Goal: Book appointment/travel/reservation

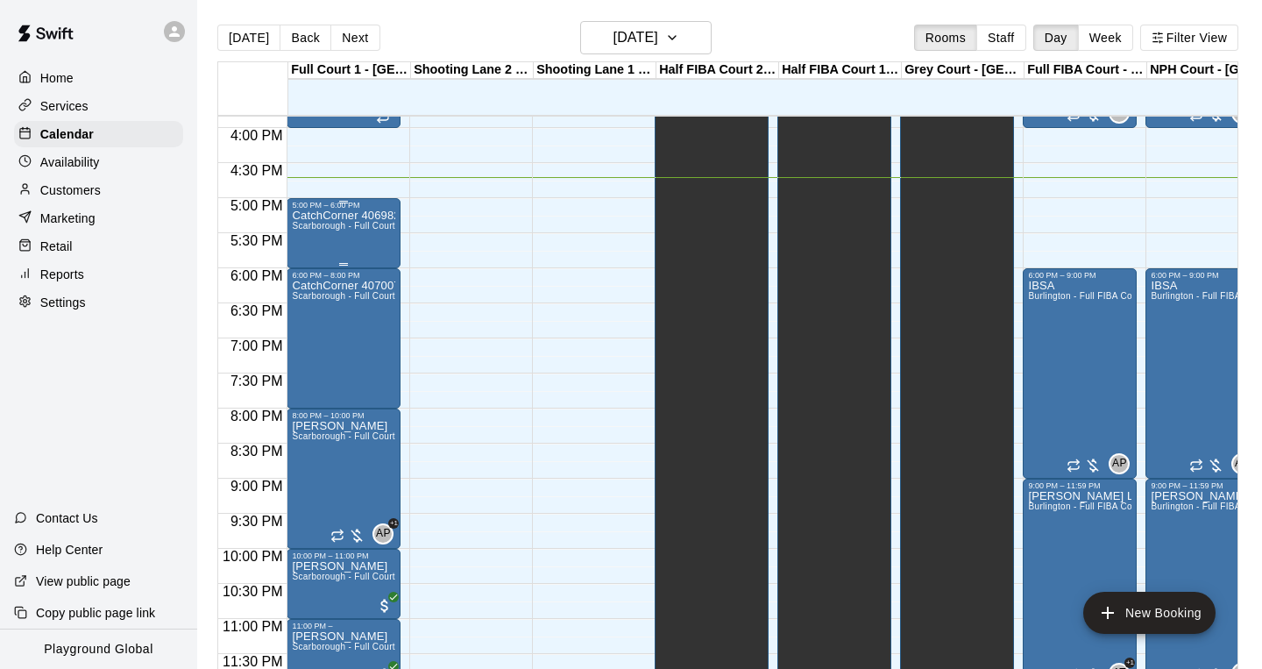
scroll to position [1111, 0]
click at [365, 239] on div "CatchCorner 406982 Haroon Noorzada Scarborough - Full Court" at bounding box center [343, 543] width 103 height 669
click at [310, 232] on icon "edit" at bounding box center [310, 227] width 21 height 21
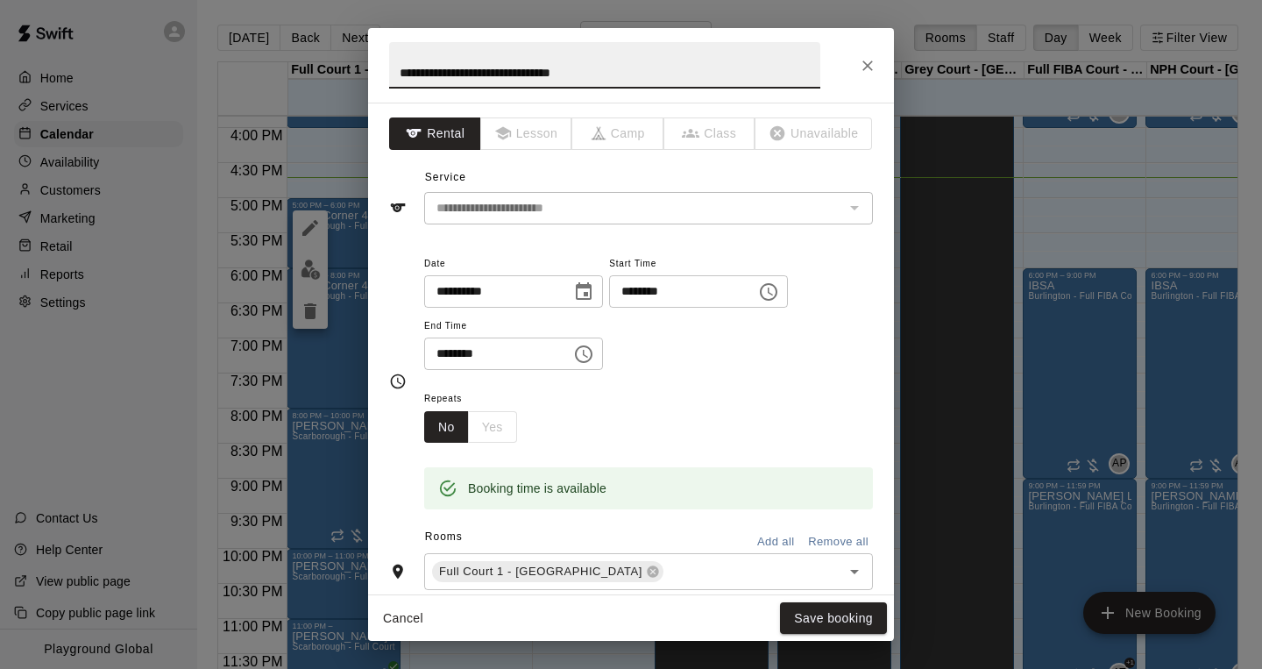
click at [591, 291] on icon "Choose date, selected date is Aug 20, 2025" at bounding box center [583, 291] width 21 height 21
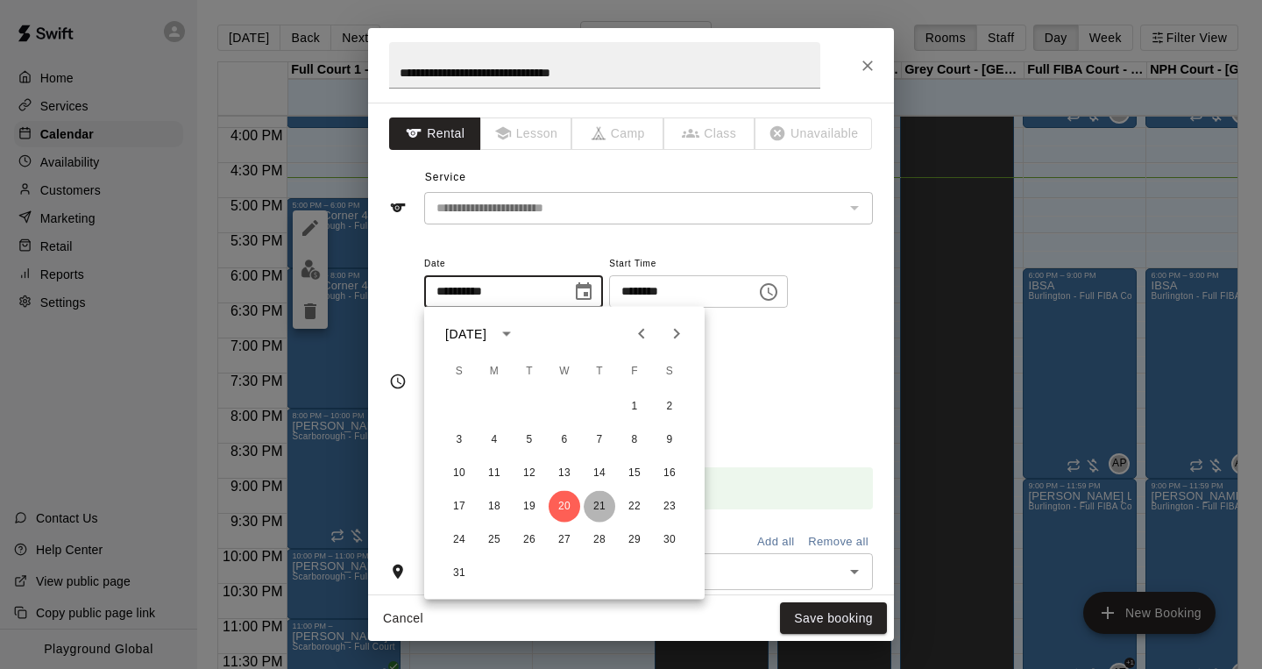
click at [601, 507] on button "21" at bounding box center [600, 507] width 32 height 32
type input "**********"
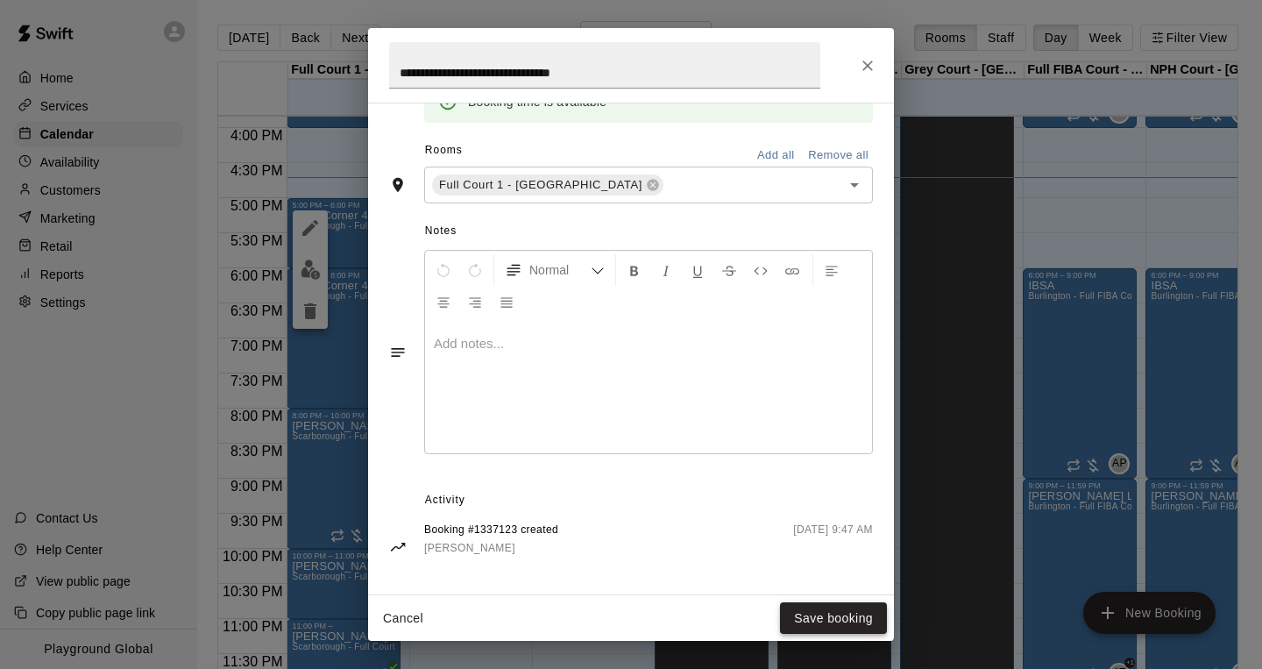
scroll to position [386, 0]
click at [819, 621] on button "Save booking" at bounding box center [833, 618] width 107 height 32
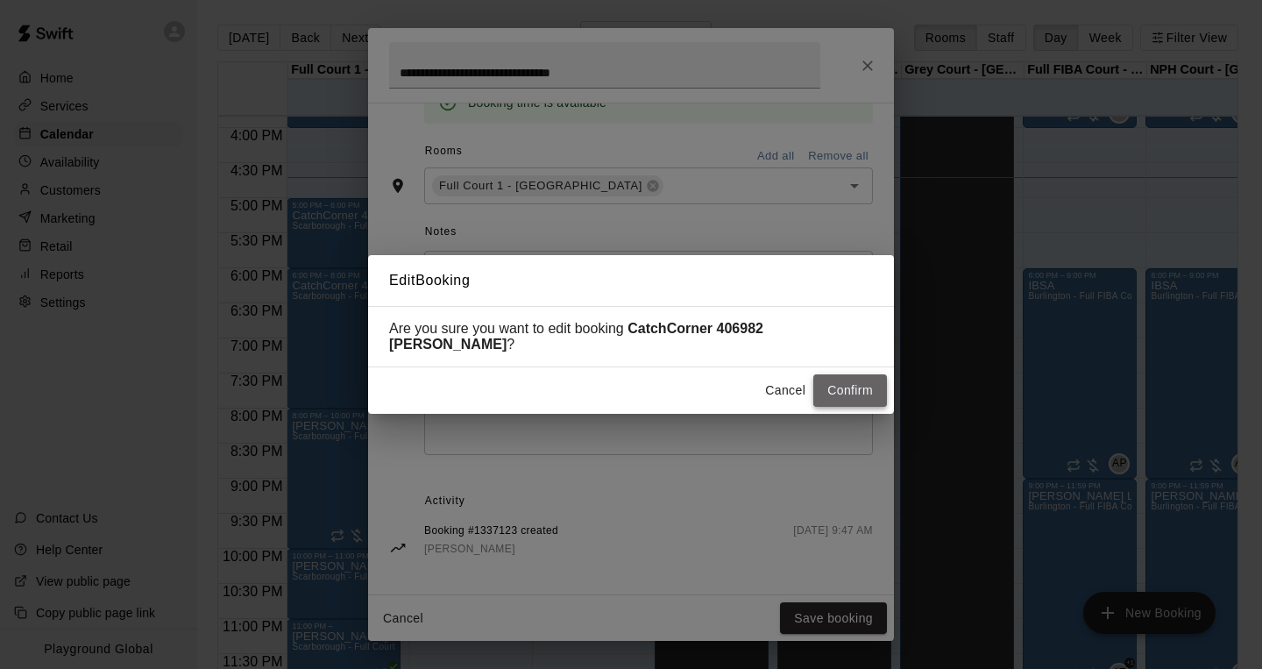
click at [852, 393] on button "Confirm" at bounding box center [850, 390] width 74 height 32
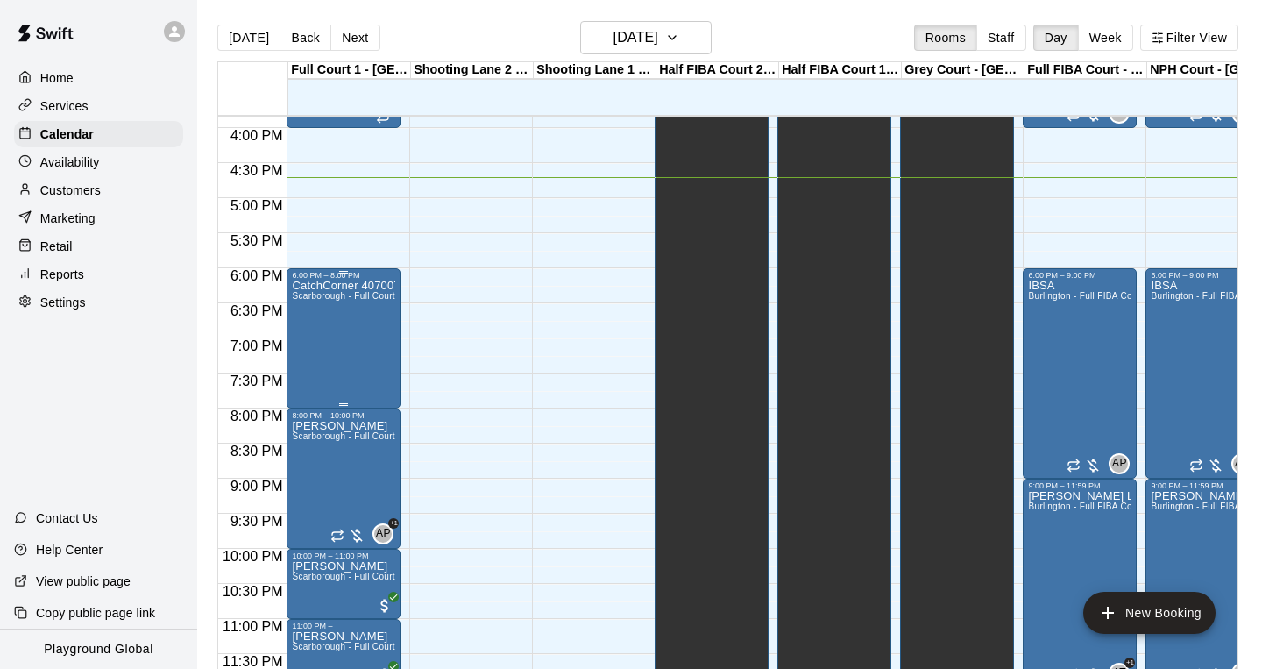
click at [372, 326] on div "CatchCorner 407007 [PERSON_NAME] [PERSON_NAME] [PERSON_NAME] - Full Court" at bounding box center [343, 614] width 103 height 669
click at [310, 296] on icon "edit" at bounding box center [310, 298] width 16 height 16
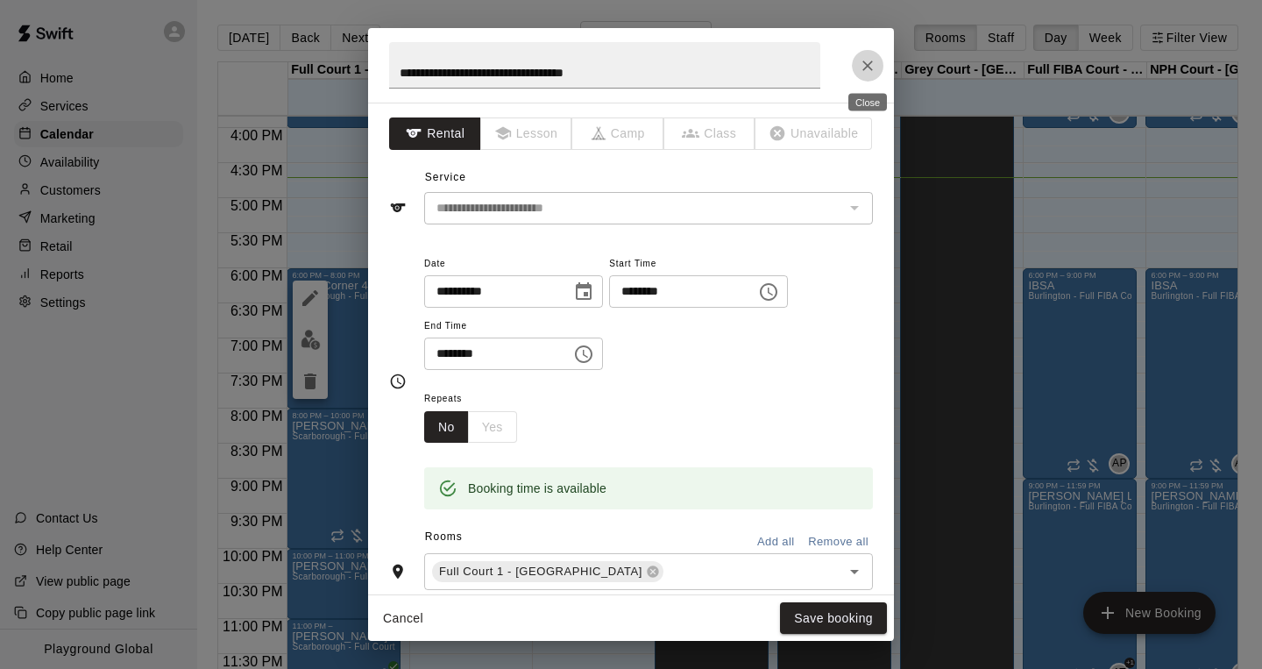
click at [868, 75] on button "Close" at bounding box center [868, 66] width 32 height 32
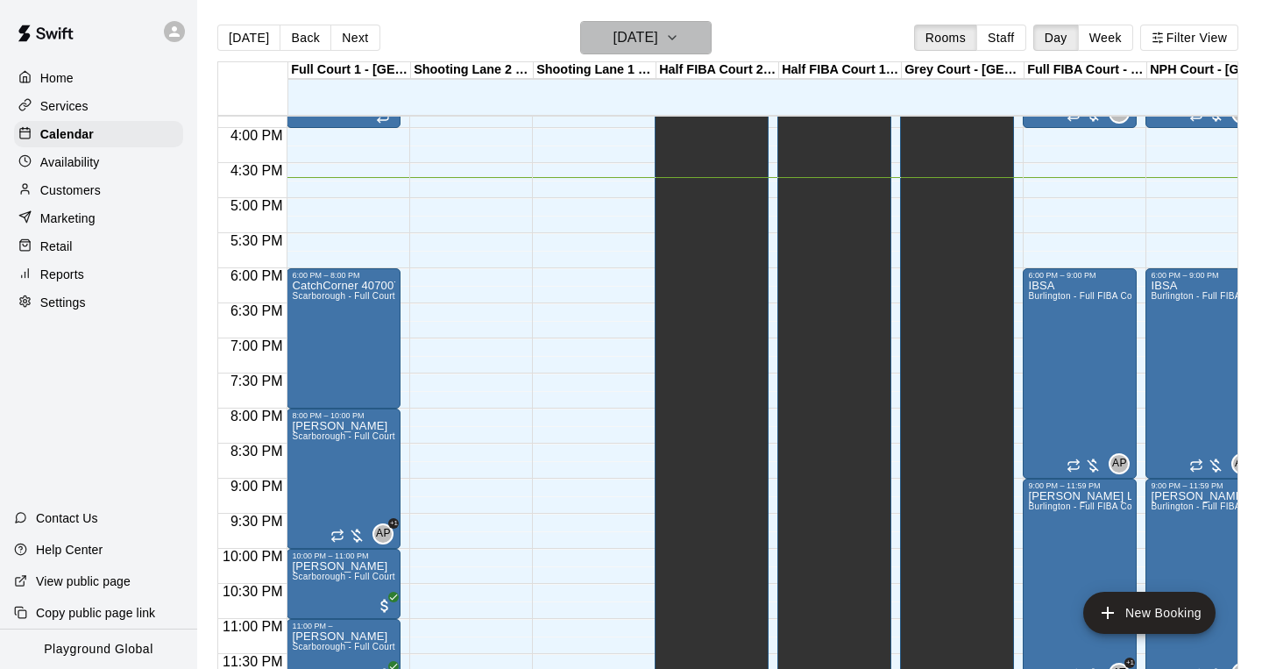
click at [658, 46] on h6 "[DATE]" at bounding box center [635, 37] width 45 height 25
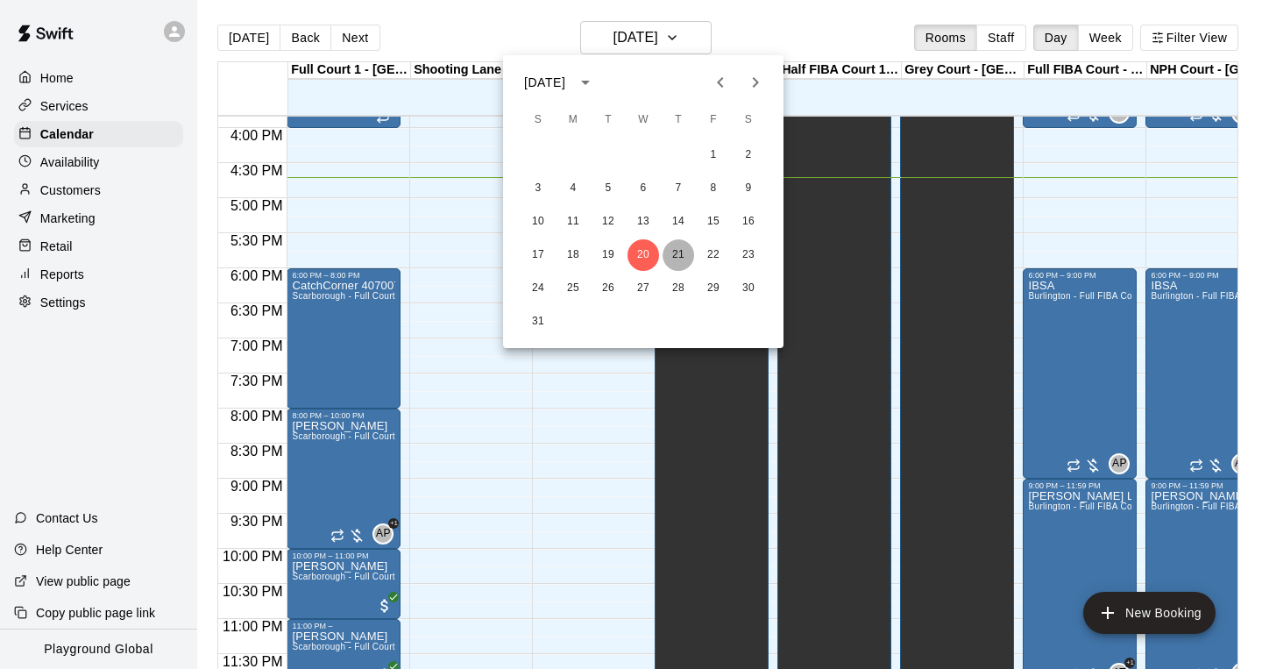
click at [682, 256] on button "21" at bounding box center [679, 255] width 32 height 32
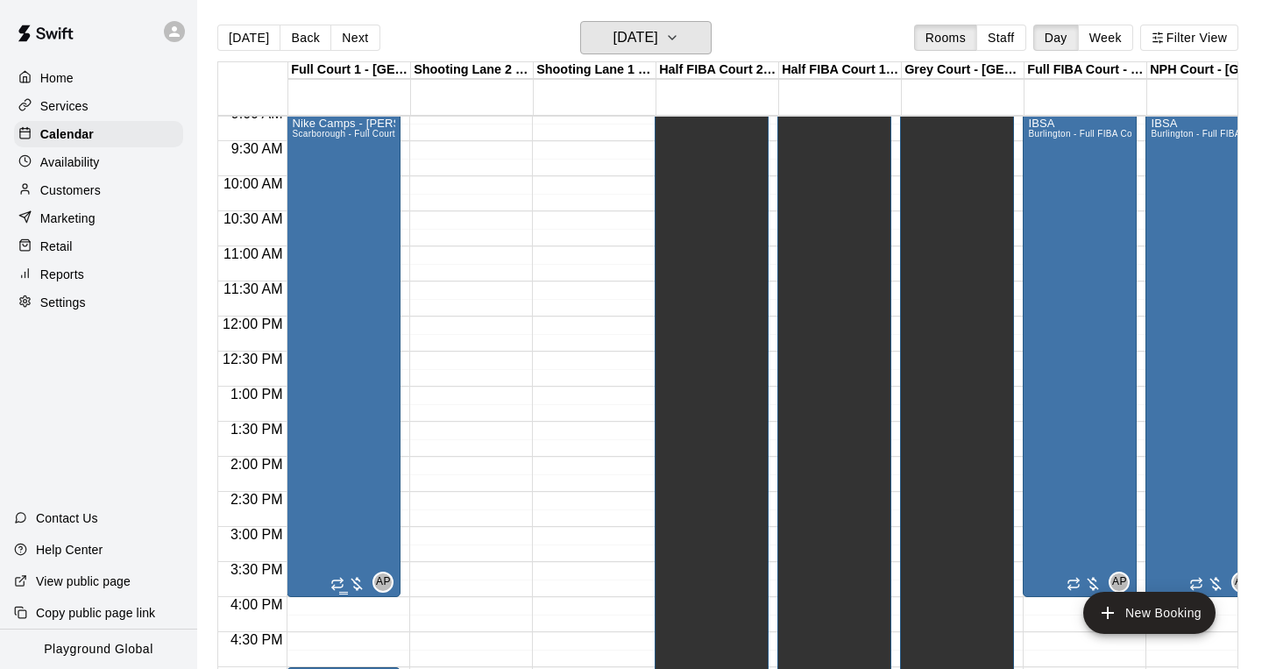
scroll to position [677, 0]
